Goal: Transaction & Acquisition: Purchase product/service

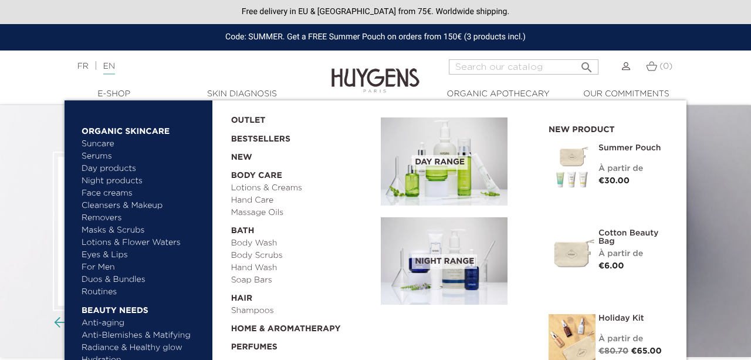
click at [102, 157] on link "Serums" at bounding box center [143, 156] width 123 height 12
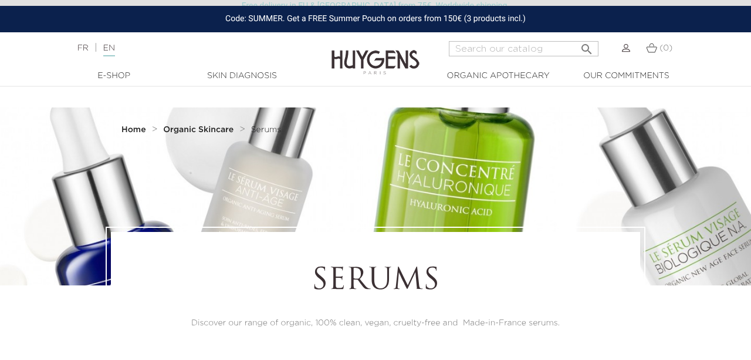
scroll to position [319, 0]
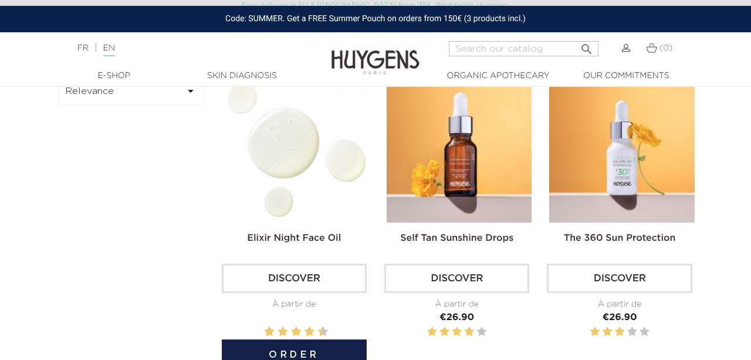
click at [293, 147] on img at bounding box center [296, 149] width 145 height 145
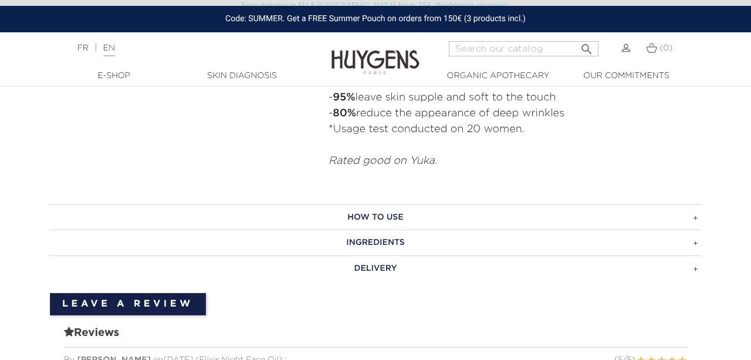
scroll to position [867, 0]
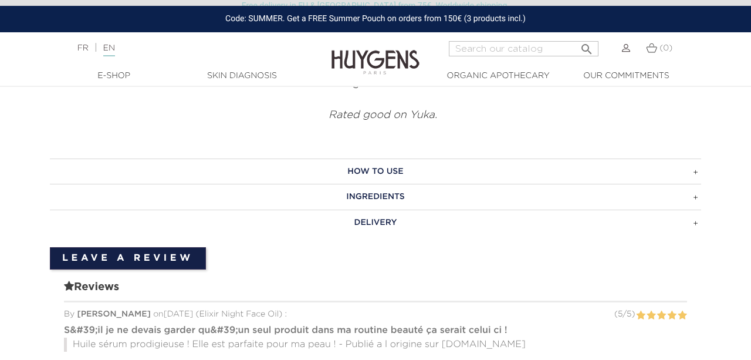
click at [320, 188] on h3 "INGREDIENTS" at bounding box center [375, 197] width 651 height 26
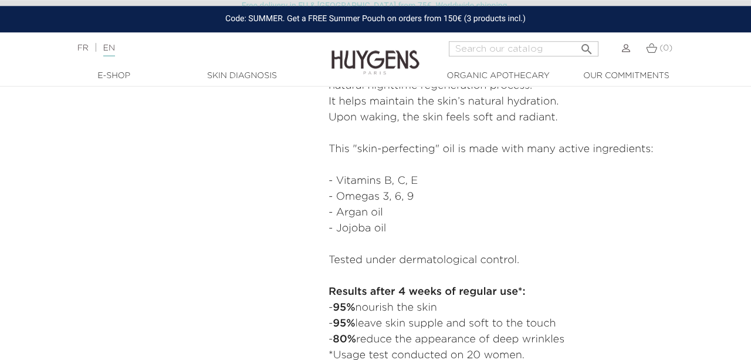
scroll to position [596, 0]
